Goal: Check status: Check status

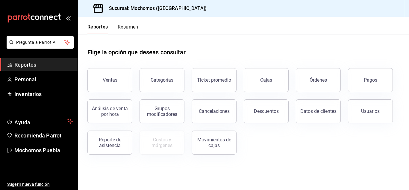
click at [370, 79] on div "Pagos" at bounding box center [370, 80] width 13 height 6
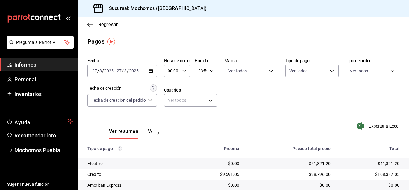
click at [151, 68] on div "[DATE] [DATE] - [DATE] [DATE]" at bounding box center [121, 70] width 69 height 13
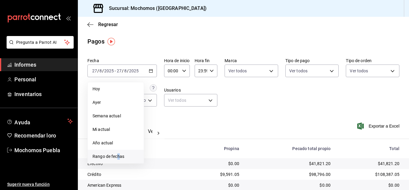
click at [118, 155] on font "Rango de fechas" at bounding box center [109, 156] width 32 height 5
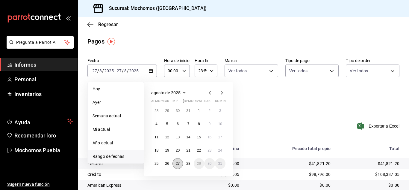
click at [176, 164] on font "27" at bounding box center [178, 163] width 4 height 4
click at [187, 163] on font "28" at bounding box center [188, 163] width 4 height 4
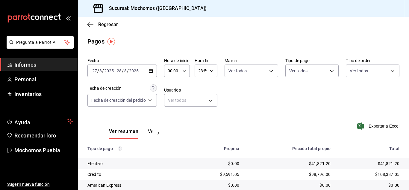
click at [187, 66] on div "00:00 Hora de inicio" at bounding box center [177, 70] width 26 height 13
click at [173, 110] on font "08" at bounding box center [171, 111] width 5 height 5
type input "08:00"
click at [274, 104] on div at bounding box center [204, 95] width 409 height 190
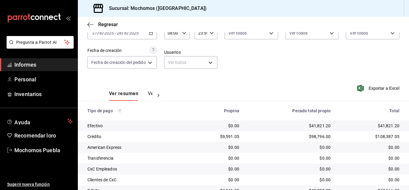
scroll to position [86, 0]
